Goal: Task Accomplishment & Management: Manage account settings

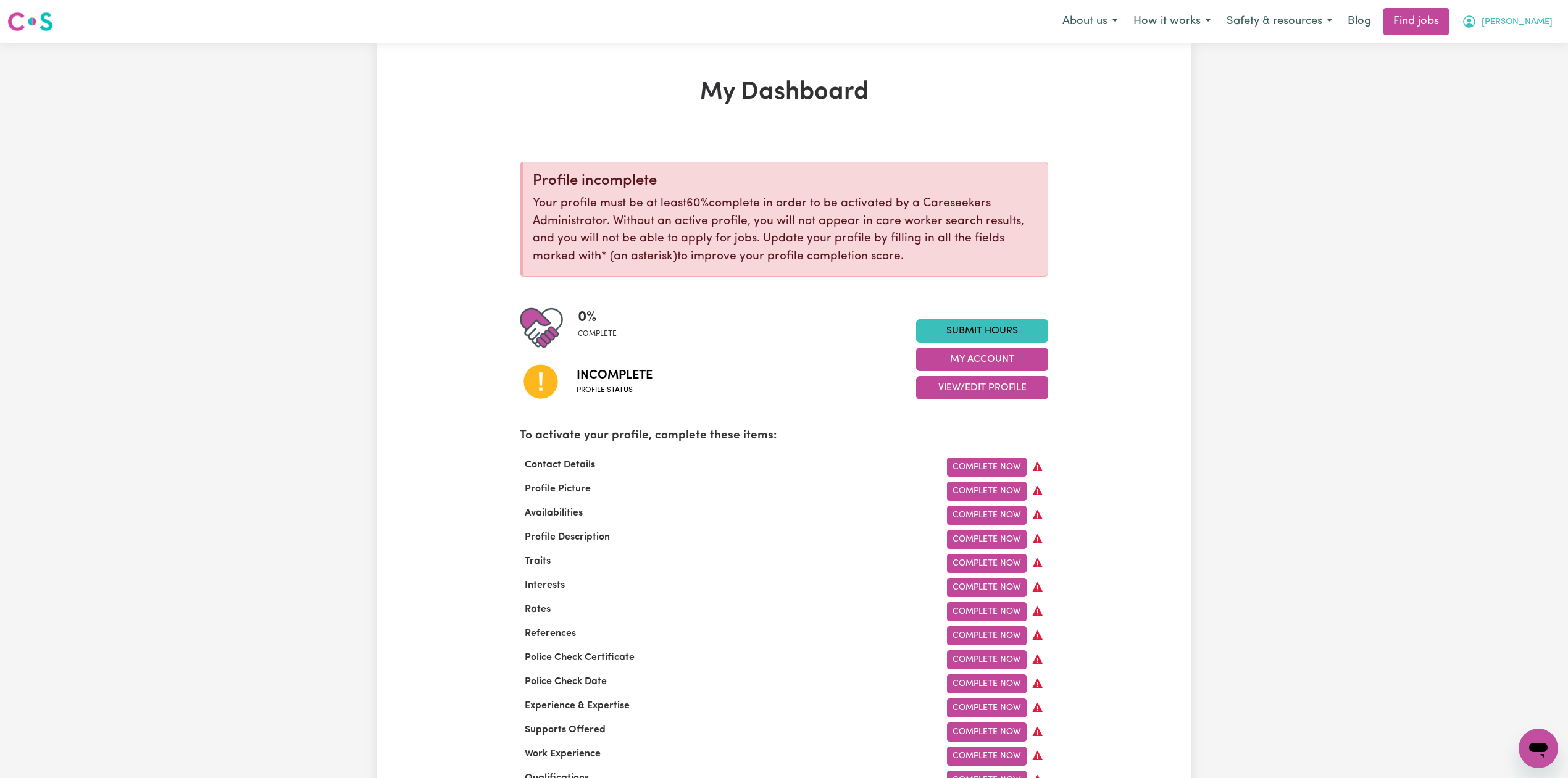
click at [1517, 27] on span "[PERSON_NAME]" at bounding box center [1517, 22] width 71 height 13
click at [1498, 89] on link "Logout" at bounding box center [1511, 94] width 98 height 24
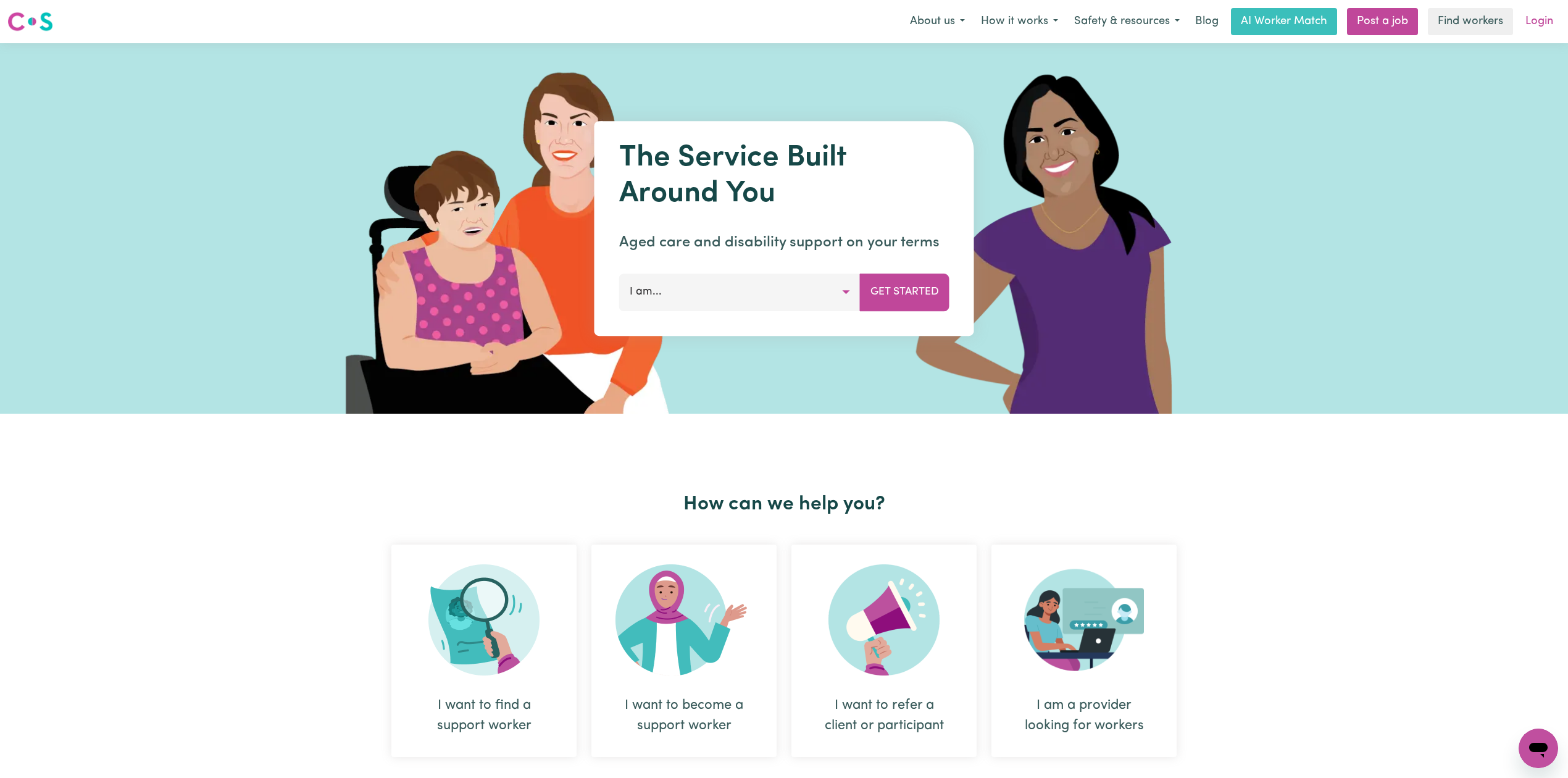
click at [1550, 18] on link "Login" at bounding box center [1539, 22] width 42 height 27
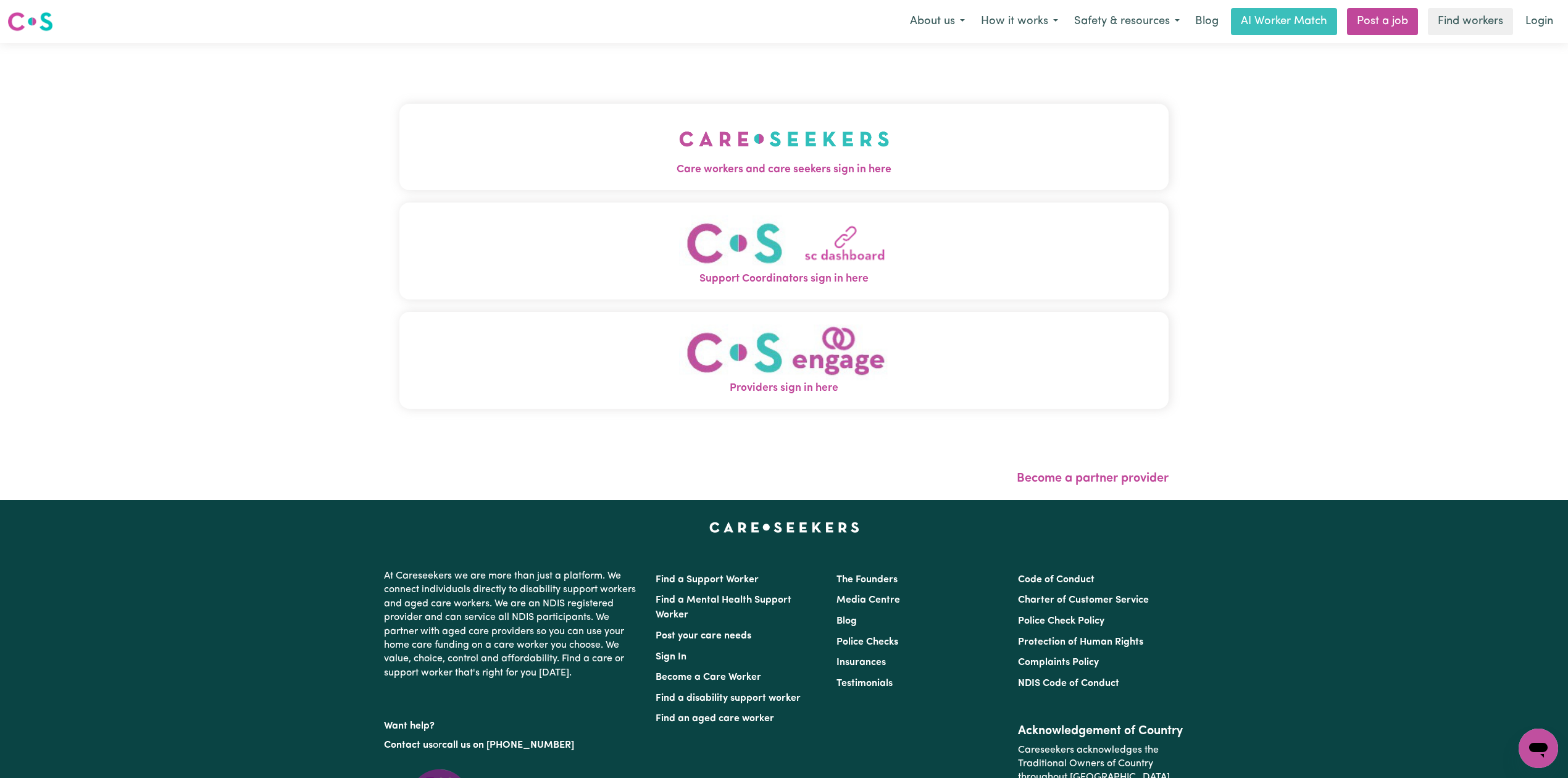
click at [527, 190] on button "Care workers and care seekers sign in here" at bounding box center [783, 147] width 769 height 86
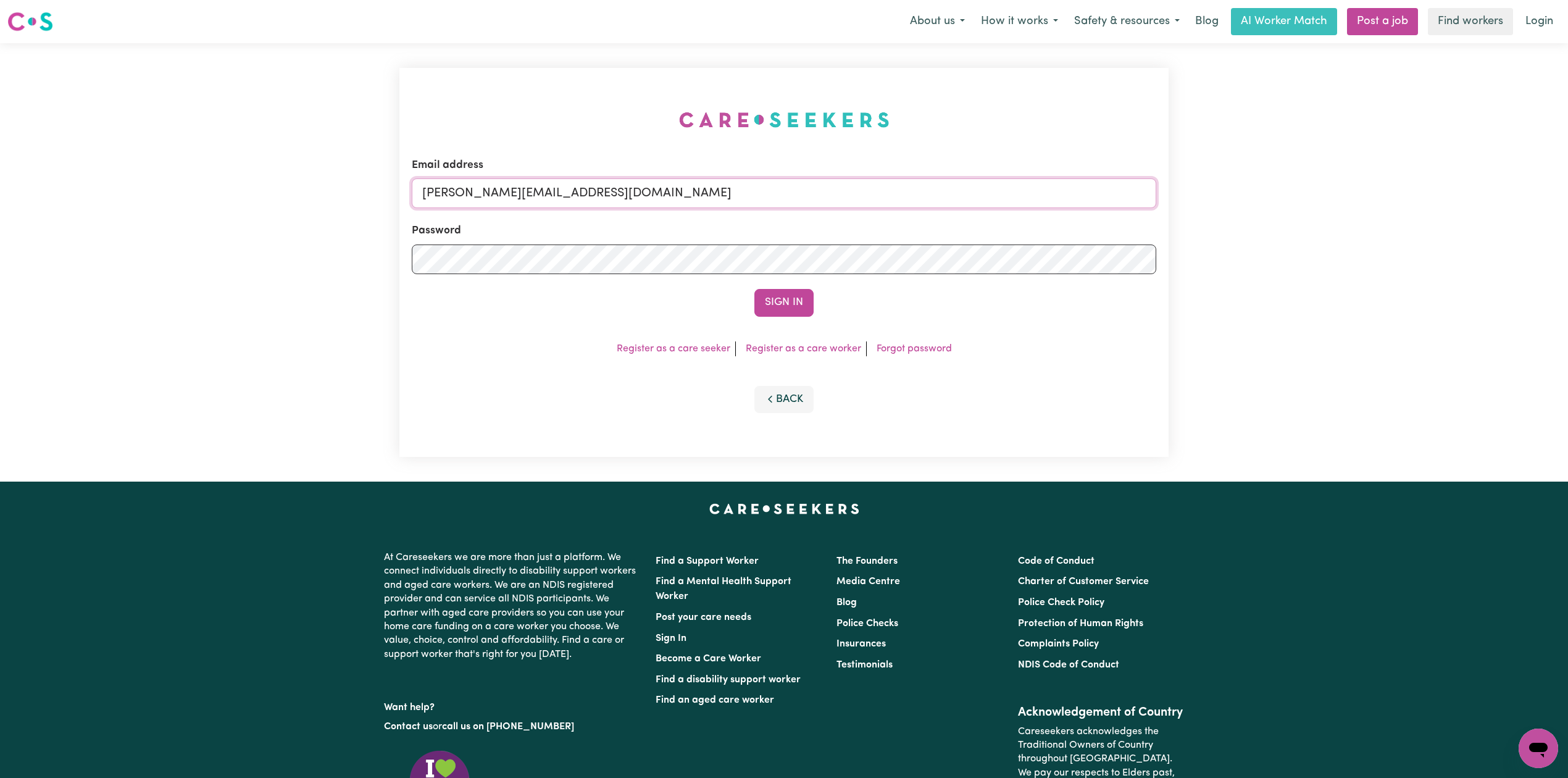
drag, startPoint x: 500, startPoint y: 205, endPoint x: 496, endPoint y: 220, distance: 15.5
click at [500, 204] on input "[PERSON_NAME][EMAIL_ADDRESS][DOMAIN_NAME]" at bounding box center [784, 193] width 744 height 30
drag, startPoint x: 482, startPoint y: 193, endPoint x: 625, endPoint y: 208, distance: 143.8
click at [625, 208] on form "Email address Superuser~[EMAIL_ADDRESS][DOMAIN_NAME] Password Sign In" at bounding box center [784, 237] width 744 height 159
click at [600, 191] on input "Superuser~[EMAIL_ADDRESS][DOMAIN_NAME]" at bounding box center [784, 193] width 744 height 30
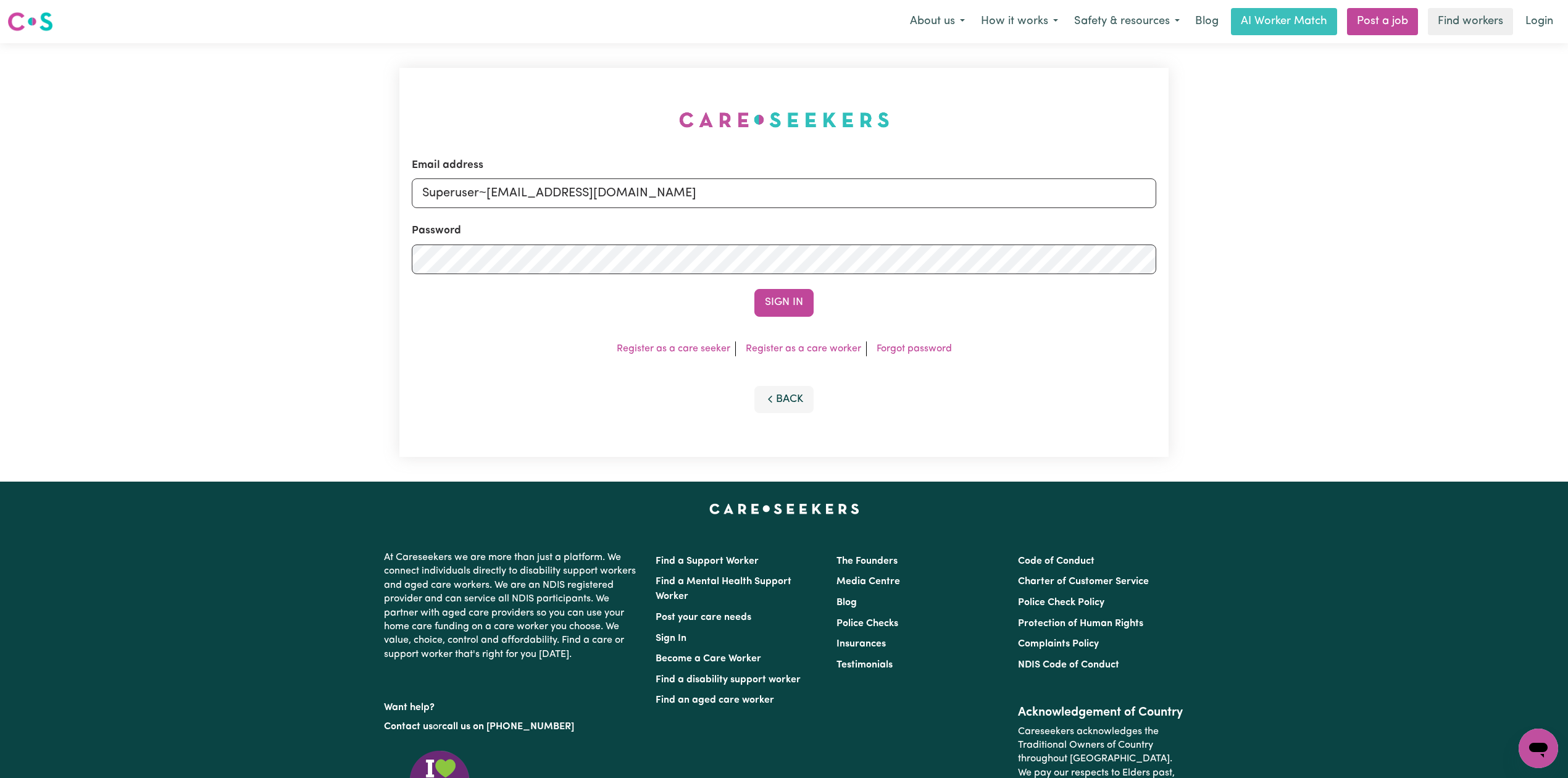
drag, startPoint x: 485, startPoint y: 186, endPoint x: 815, endPoint y: 186, distance: 330.0
click at [815, 186] on input "Superuser~[EMAIL_ADDRESS][DOMAIN_NAME]" at bounding box center [784, 193] width 744 height 30
type input "Superuser~[EMAIL_ADDRESS][DOMAIN_NAME]"
click at [771, 294] on button "Sign In" at bounding box center [784, 303] width 59 height 27
